Goal: Task Accomplishment & Management: Complete application form

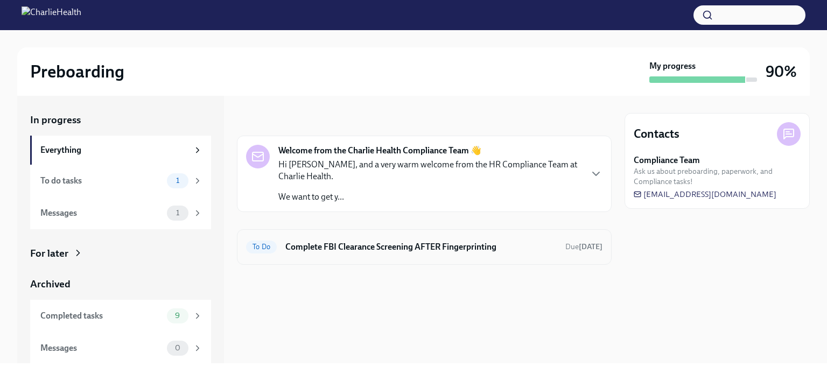
click at [426, 243] on h6 "Complete FBI Clearance Screening AFTER Fingerprinting" at bounding box center [420, 247] width 271 height 12
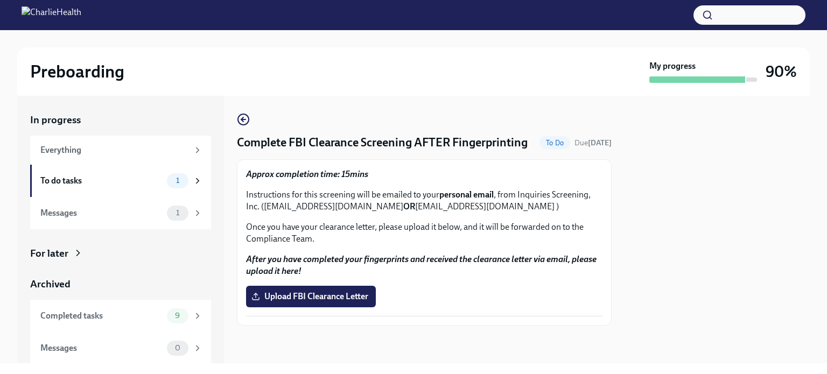
scroll to position [12, 0]
click at [140, 221] on div "Messages 1" at bounding box center [120, 213] width 181 height 32
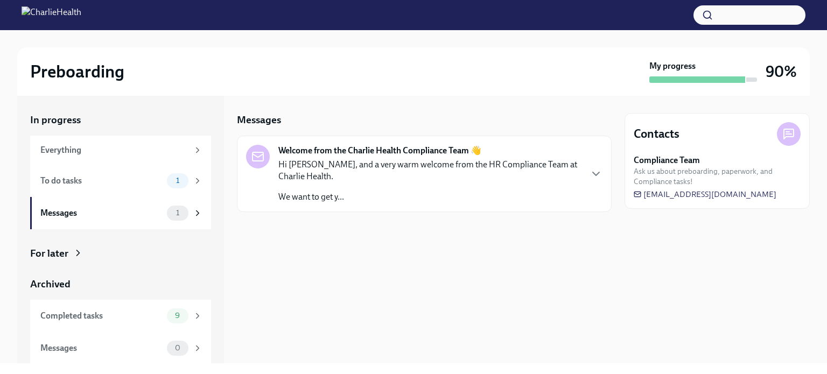
click at [435, 198] on p "We want to get y..." at bounding box center [429, 197] width 303 height 12
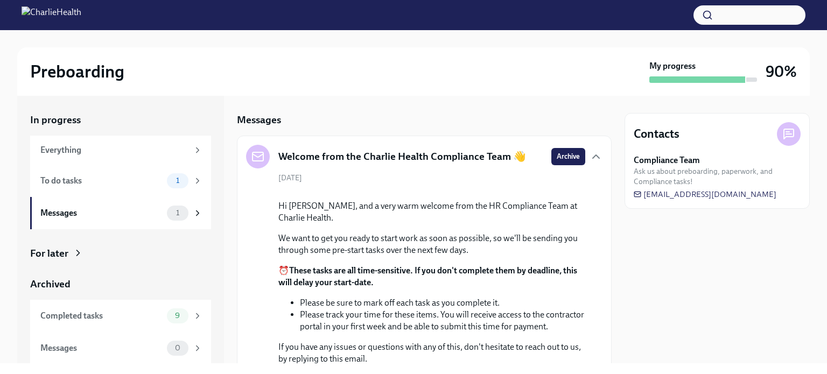
click at [563, 114] on div "Messages" at bounding box center [424, 120] width 375 height 14
click at [557, 115] on div "Messages" at bounding box center [424, 120] width 375 height 14
click at [86, 154] on div "Everything" at bounding box center [114, 150] width 148 height 12
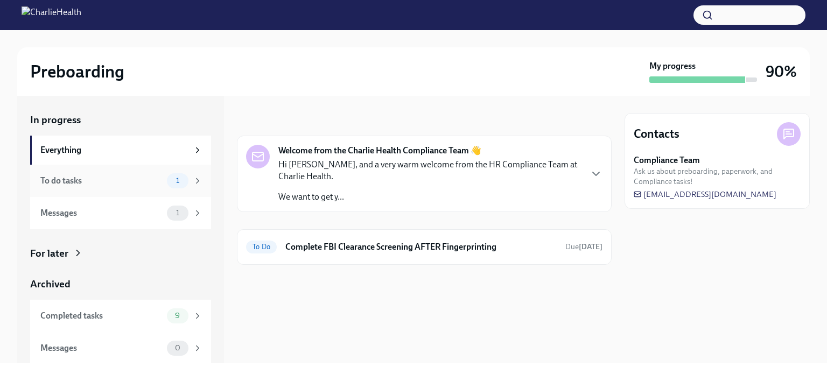
click at [86, 176] on div "To do tasks" at bounding box center [101, 181] width 122 height 12
